Goal: Task Accomplishment & Management: Use online tool/utility

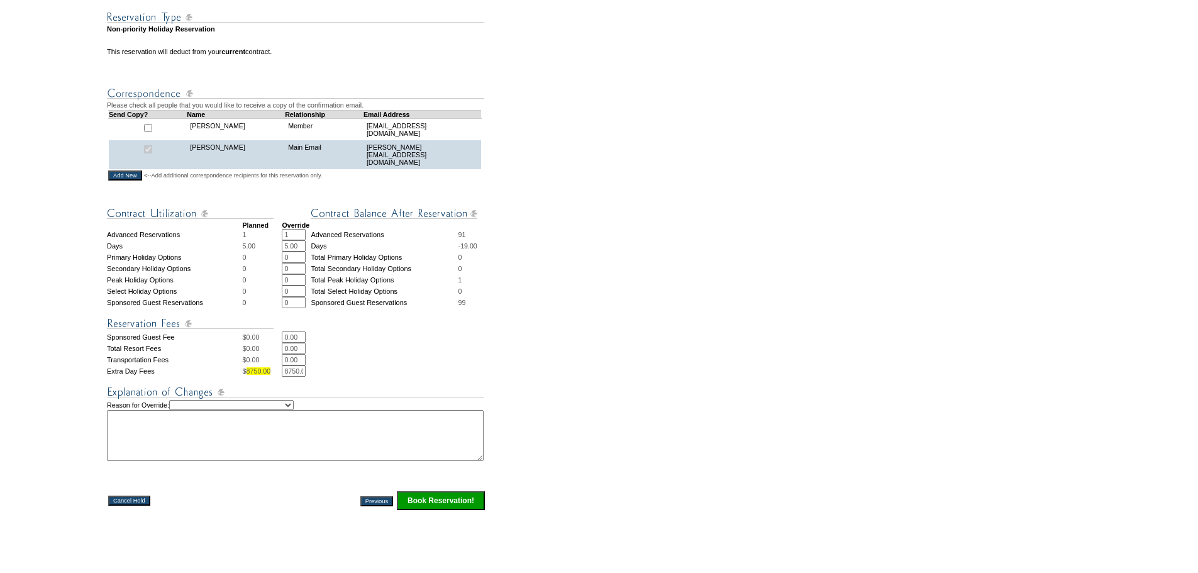
scroll to position [314, 0]
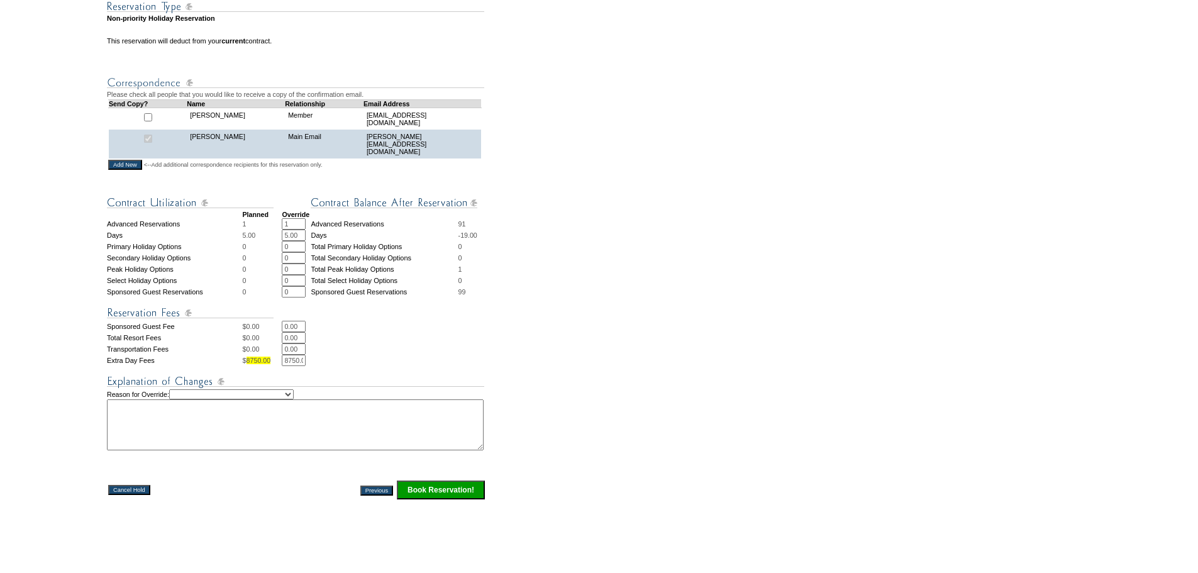
click at [296, 366] on input "8750.00" at bounding box center [294, 360] width 24 height 11
type input "0"
click at [241, 399] on select "Creating Continuous Stay Days Rebooked After Cancellation Editing Occupant Expe…" at bounding box center [231, 394] width 124 height 10
select select "1038"
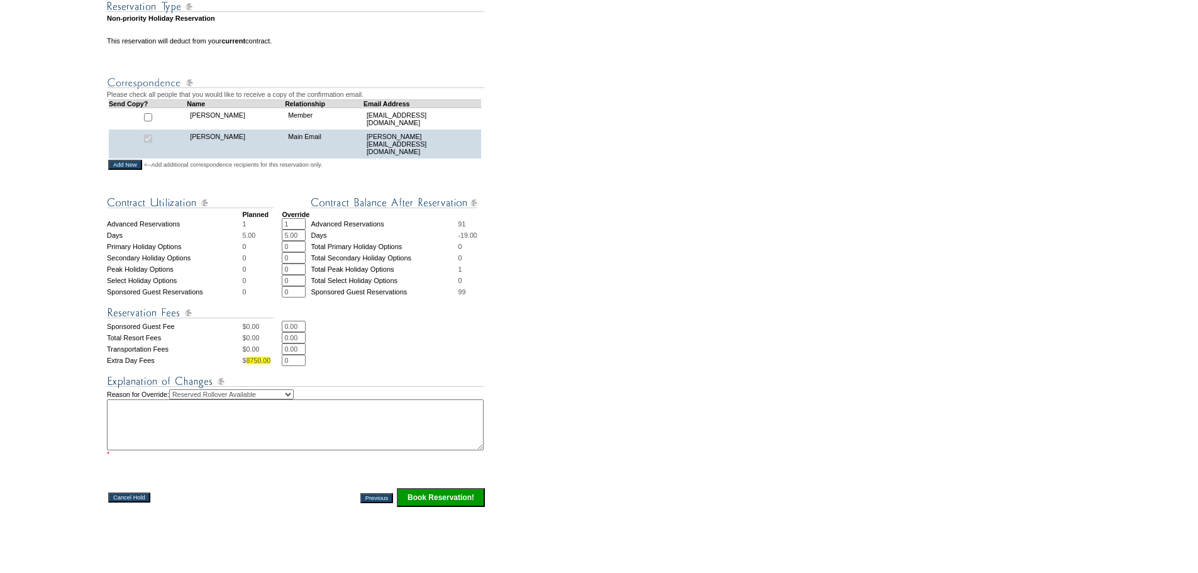
click at [182, 399] on select "Creating Continuous Stay Days Rebooked After Cancellation Editing Occupant Expe…" at bounding box center [231, 394] width 124 height 10
click at [305, 440] on textarea at bounding box center [295, 424] width 377 height 51
type textarea "RRA-LC"
click at [468, 499] on input "Book Reservation!" at bounding box center [441, 489] width 88 height 19
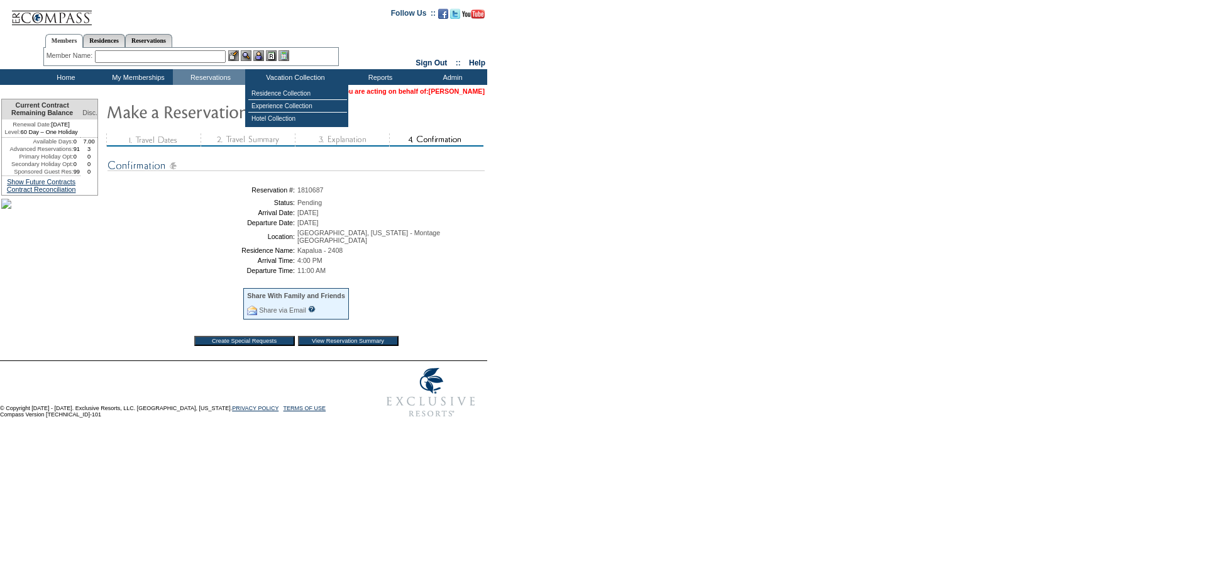
click at [444, 93] on link "[PERSON_NAME]" at bounding box center [457, 91] width 56 height 8
